Goal: Transaction & Acquisition: Purchase product/service

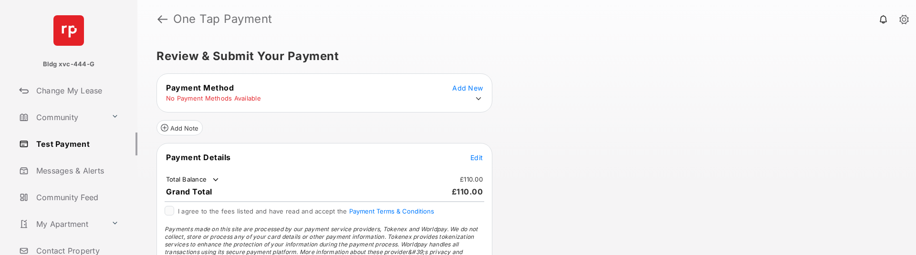
click at [479, 98] on icon at bounding box center [478, 98] width 9 height 9
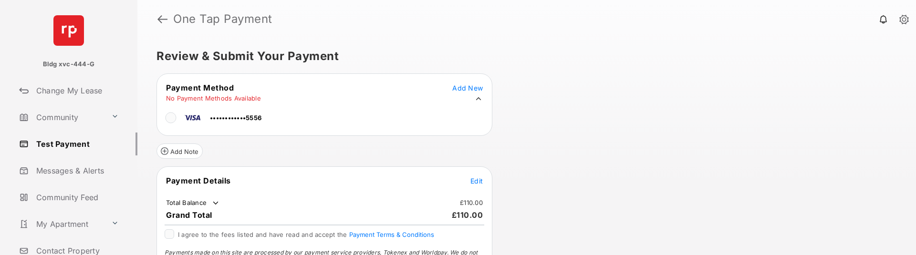
click at [177, 119] on div at bounding box center [174, 118] width 17 height 14
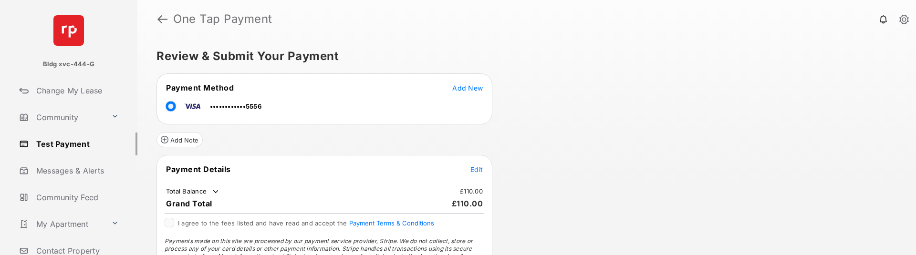
click at [482, 167] on span "Edit" at bounding box center [476, 170] width 12 height 8
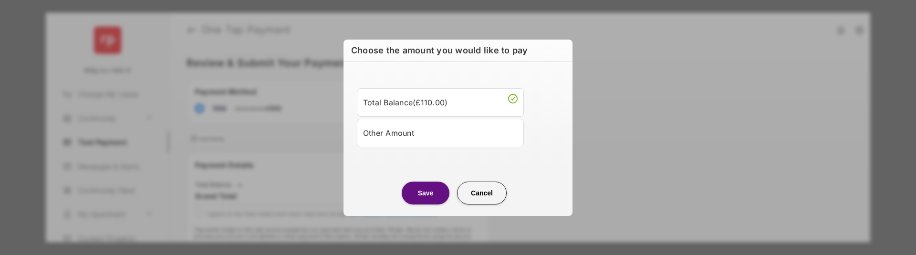
click at [428, 133] on div "Other Amount" at bounding box center [440, 133] width 155 height 16
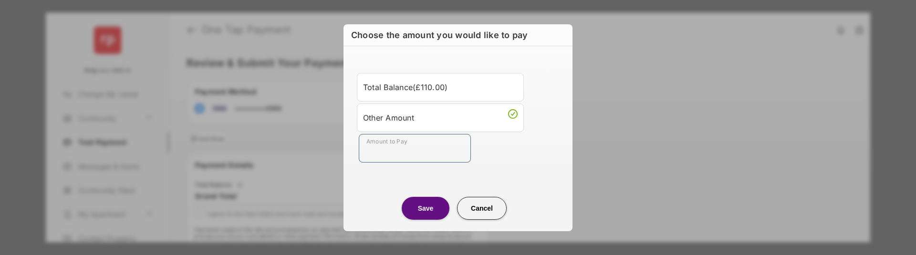
click at [429, 145] on input "Amount to Pay" at bounding box center [415, 148] width 112 height 29
type input "**"
click at [422, 206] on button "Save" at bounding box center [426, 208] width 48 height 23
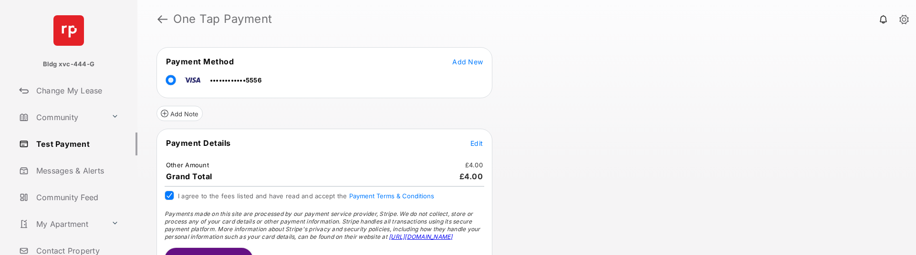
scroll to position [51, 0]
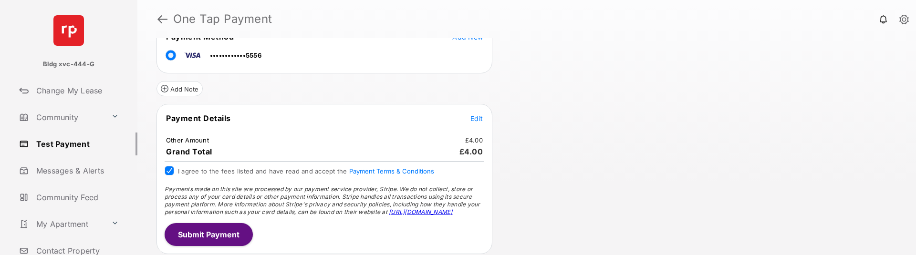
click at [219, 227] on button "Submit Payment" at bounding box center [209, 234] width 88 height 23
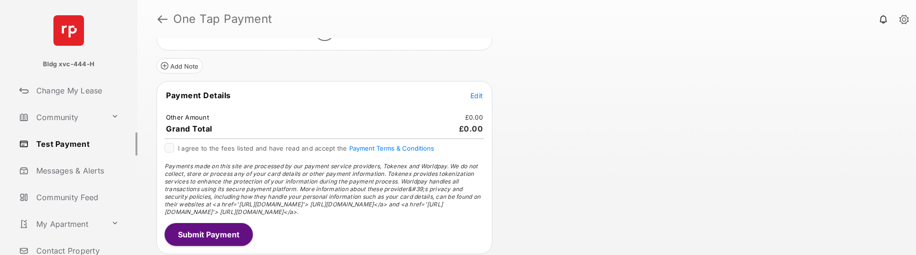
scroll to position [52, 0]
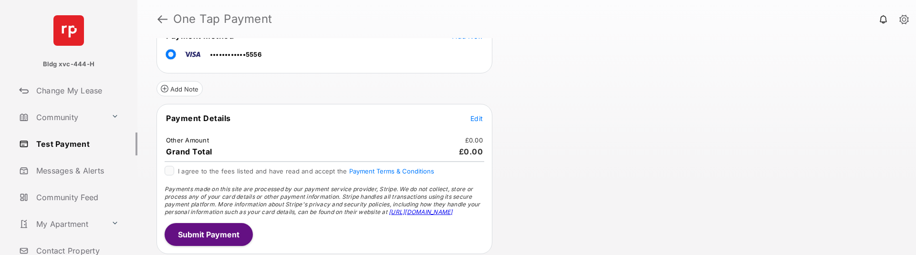
click at [470, 116] on td "Edit" at bounding box center [476, 118] width 13 height 10
click at [476, 117] on span "Edit" at bounding box center [476, 119] width 12 height 8
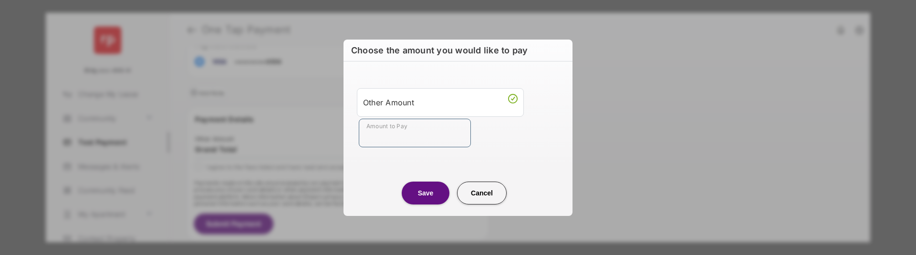
click at [423, 132] on input "Amount to Pay" at bounding box center [415, 133] width 112 height 29
type input "**"
click at [425, 195] on button "Save" at bounding box center [426, 193] width 48 height 23
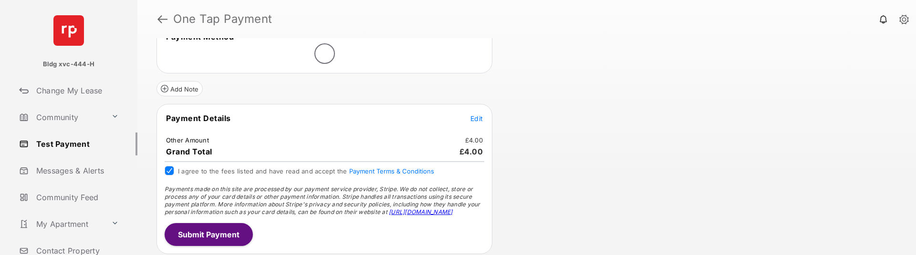
click at [196, 235] on button "Submit Payment" at bounding box center [209, 234] width 88 height 23
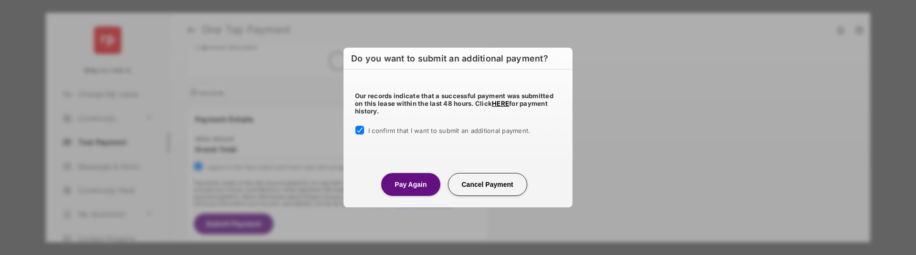
click at [405, 183] on button "Pay Again" at bounding box center [410, 184] width 59 height 23
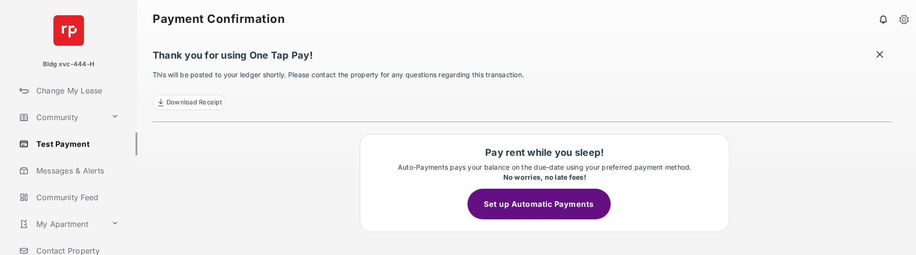
click at [76, 147] on link "Test Payment" at bounding box center [76, 144] width 122 height 23
